Goal: Transaction & Acquisition: Purchase product/service

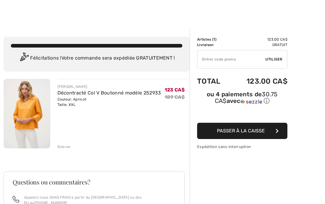
click at [280, 130] on button "Passer à la caisse" at bounding box center [242, 131] width 90 height 16
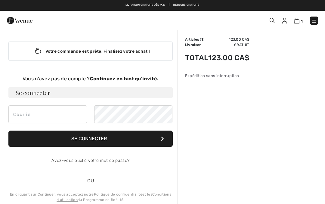
click at [141, 79] on strong "Continuez en tant qu'invité." at bounding box center [124, 79] width 69 height 6
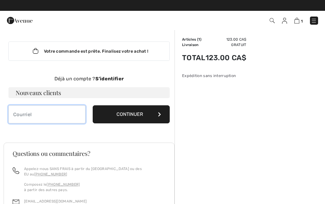
click at [31, 113] on input "email" at bounding box center [46, 114] width 77 height 18
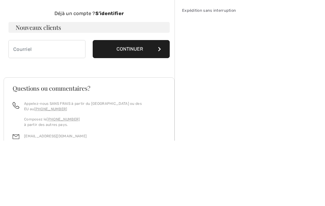
type input "lesvieuxdans@icloud.com"
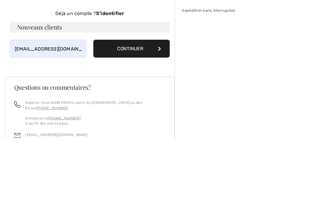
scroll to position [65, 0]
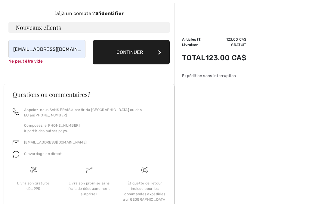
click at [138, 52] on button "Continuer" at bounding box center [131, 52] width 77 height 24
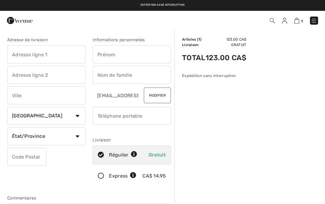
checkbox input "true"
click at [38, 50] on input "text" at bounding box center [46, 54] width 78 height 18
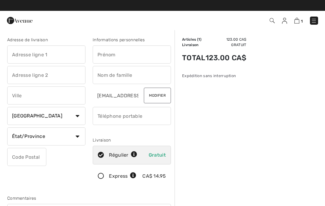
type input "1121 Rang Ruisseau Laprade"
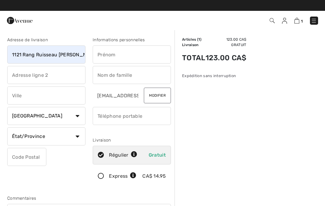
type input "St -Roch-De-Richelieu"
select select "FR"
type input "J0L2M0"
type input "QC"
type input "Danielle"
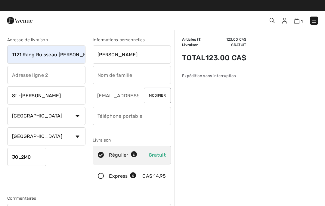
type input "Gendron"
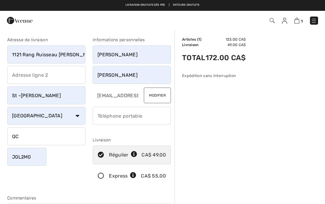
click at [75, 117] on select "Pays Canada États-Unis Afghanistan Afrique du Sud Aland Albanie Algérie Allemag…" at bounding box center [46, 116] width 78 height 18
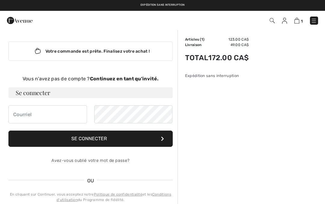
scroll to position [65, 0]
